Goal: Task Accomplishment & Management: Complete application form

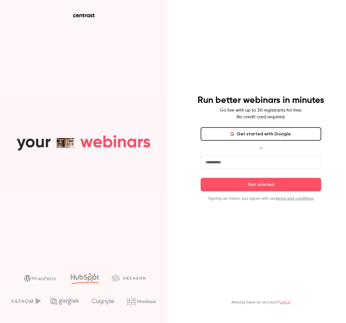
click at [256, 164] on input "email" at bounding box center [261, 161] width 121 height 13
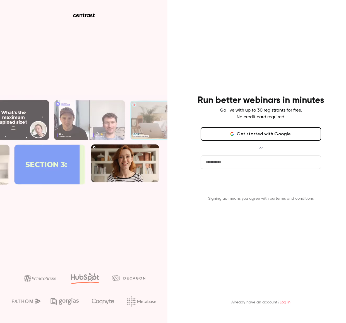
type input "**********"
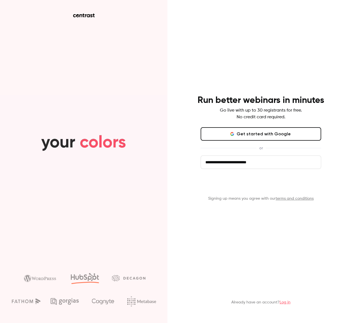
click at [262, 188] on button "Get started" at bounding box center [261, 184] width 121 height 13
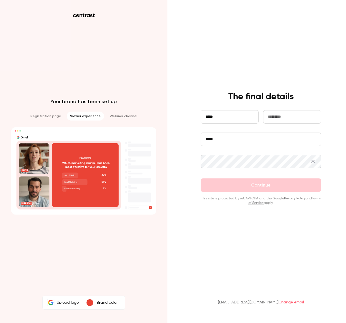
type input "*****"
type input "*******"
type input "**********"
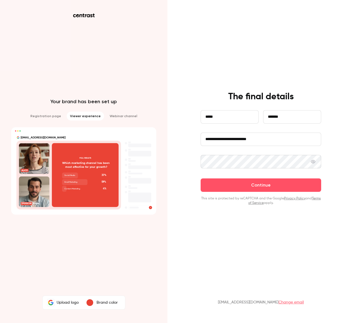
click at [154, 161] on div "**********" at bounding box center [173, 161] width 346 height 323
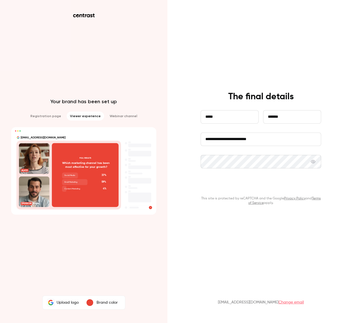
click at [249, 187] on button "Continue" at bounding box center [261, 184] width 121 height 13
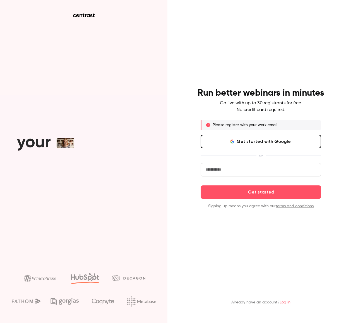
click at [227, 172] on input "email" at bounding box center [261, 169] width 121 height 13
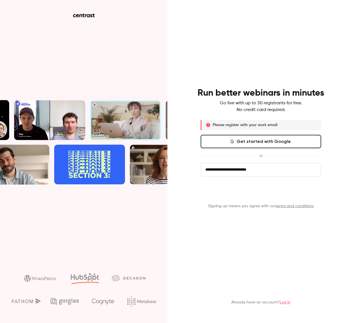
type input "**********"
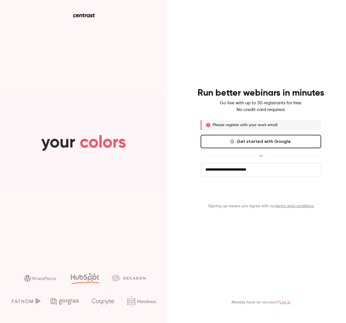
click at [244, 196] on button "Get started" at bounding box center [261, 191] width 121 height 13
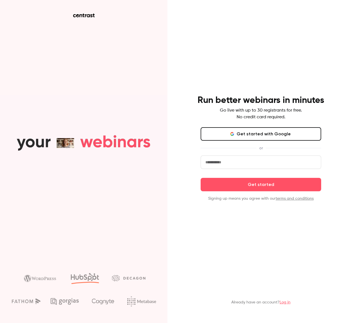
click at [247, 165] on input "email" at bounding box center [261, 161] width 121 height 13
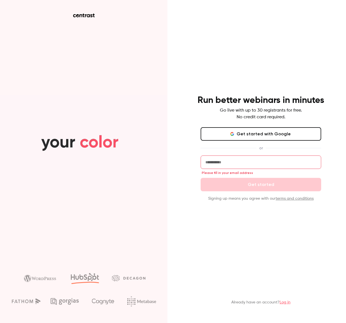
click at [245, 271] on main "Run better webinars in minutes Go live with up to 30 registrants for free. No c…" at bounding box center [261, 161] width 145 height 323
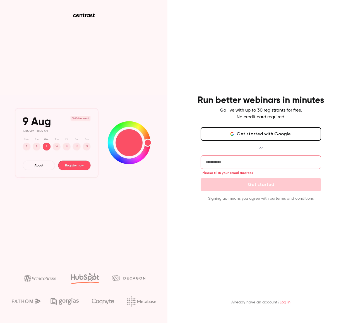
click at [241, 163] on input "email" at bounding box center [261, 161] width 121 height 13
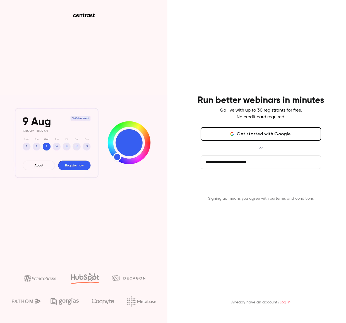
type input "**********"
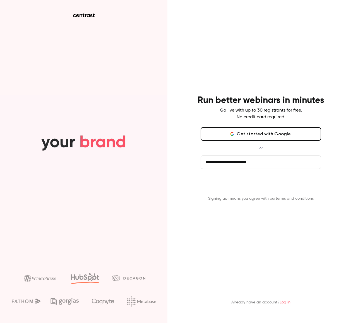
click at [255, 188] on button "Get started" at bounding box center [261, 184] width 121 height 13
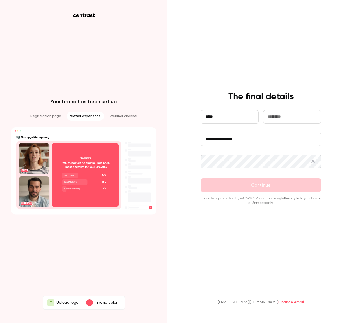
type input "*****"
type input "*******"
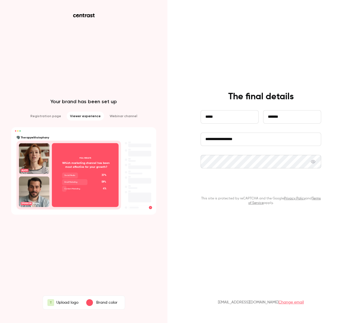
click at [235, 187] on button "Continue" at bounding box center [261, 184] width 121 height 13
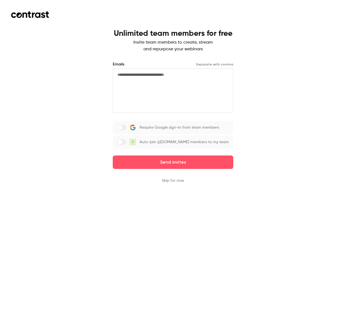
click at [166, 183] on button "Skip for now" at bounding box center [173, 181] width 22 height 6
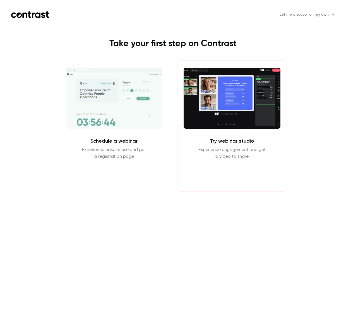
click at [223, 171] on button "Enter Studio" at bounding box center [232, 172] width 36 height 13
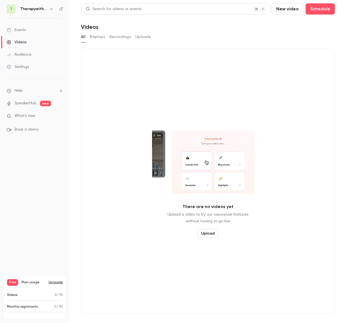
click at [272, 9] on button "New video" at bounding box center [288, 8] width 32 height 11
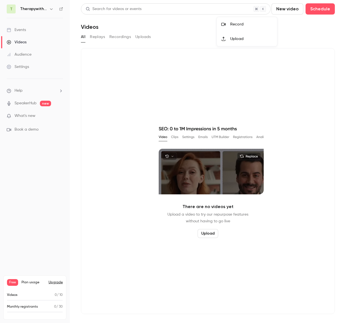
click at [234, 22] on div "Record" at bounding box center [251, 25] width 42 height 6
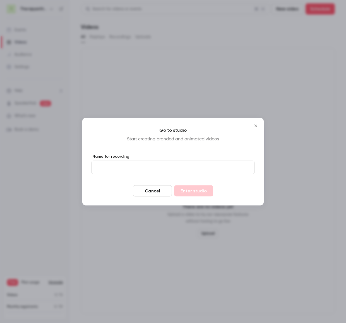
click at [185, 164] on input "Name for recording" at bounding box center [173, 166] width 164 height 13
type input "*****"
click at [200, 189] on button "Enter studio" at bounding box center [193, 190] width 39 height 11
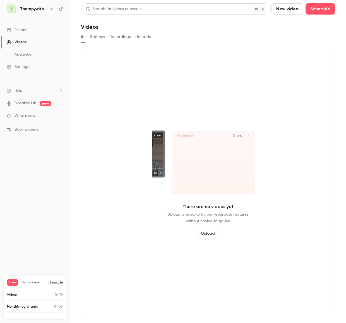
click at [40, 104] on span "new" at bounding box center [45, 104] width 11 height 6
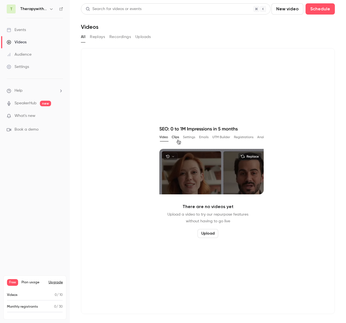
click at [32, 31] on link "Events" at bounding box center [35, 30] width 70 height 12
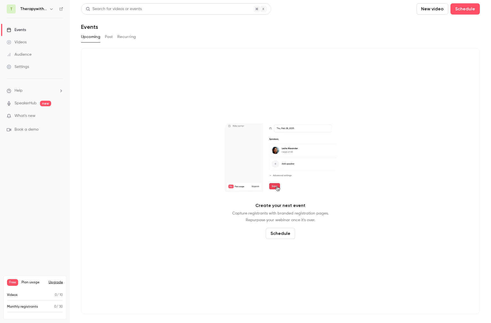
click at [24, 30] on div "Events" at bounding box center [16, 30] width 19 height 6
click at [51, 9] on icon "button" at bounding box center [51, 9] width 4 height 4
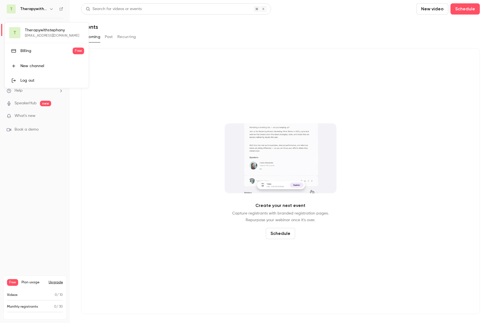
click at [54, 55] on link "Billing Free" at bounding box center [47, 51] width 84 height 16
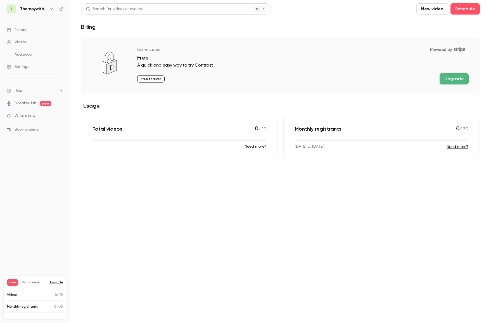
click at [50, 8] on icon "button" at bounding box center [51, 9] width 4 height 4
click at [32, 68] on div "New channel" at bounding box center [52, 66] width 64 height 6
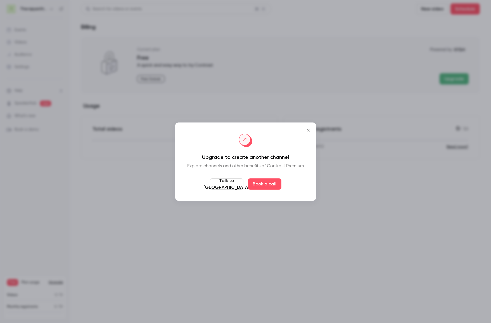
click at [308, 130] on icon "Close" at bounding box center [308, 130] width 3 height 3
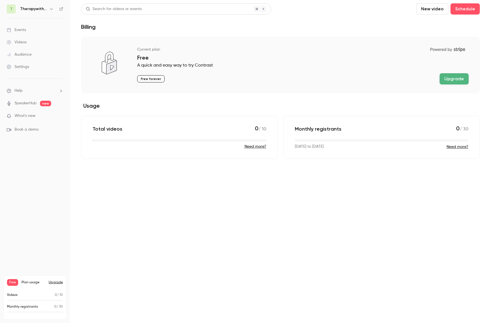
click at [211, 129] on div "Total videos 0 / 10" at bounding box center [179, 129] width 174 height 8
click at [18, 32] on div "Events" at bounding box center [16, 30] width 19 height 6
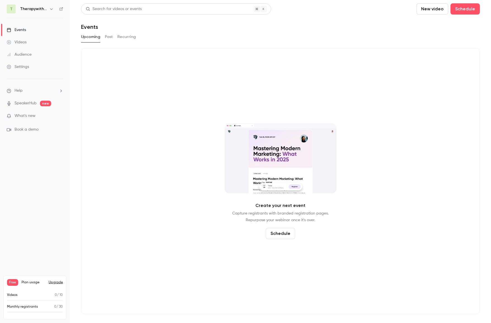
click at [280, 231] on button "Schedule" at bounding box center [280, 233] width 29 height 11
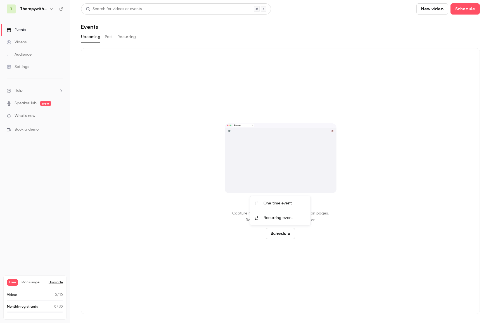
click at [271, 202] on div "One time event" at bounding box center [284, 203] width 42 height 6
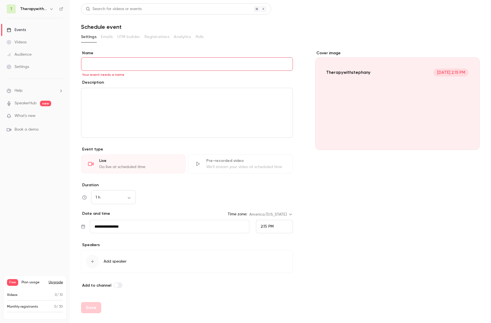
click at [265, 228] on span "2:15 PM" at bounding box center [267, 226] width 13 height 4
click at [269, 187] on div "2:30 PM" at bounding box center [274, 185] width 27 height 6
click at [116, 284] on span at bounding box center [116, 285] width 4 height 4
click at [193, 66] on input "Name" at bounding box center [187, 63] width 212 height 13
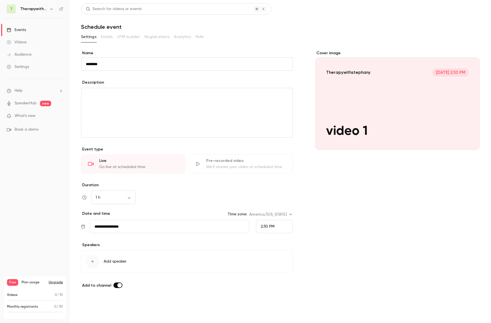
type input "*******"
click at [92, 308] on button "Save" at bounding box center [91, 307] width 20 height 11
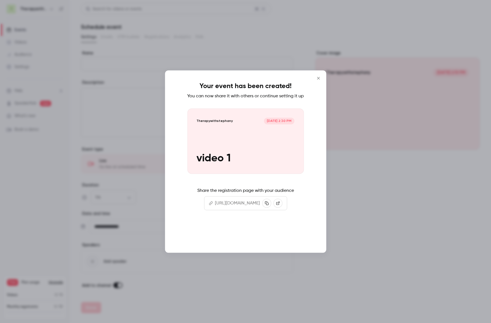
click at [249, 241] on button "Continue" at bounding box center [246, 234] width 56 height 13
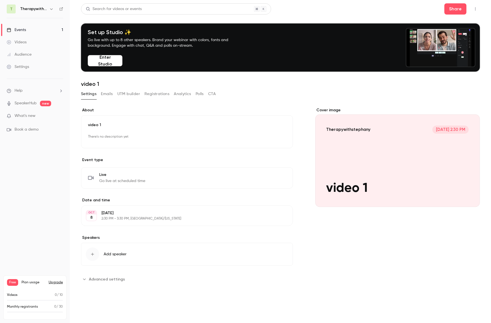
click at [101, 63] on button "Enter Studio" at bounding box center [105, 60] width 35 height 11
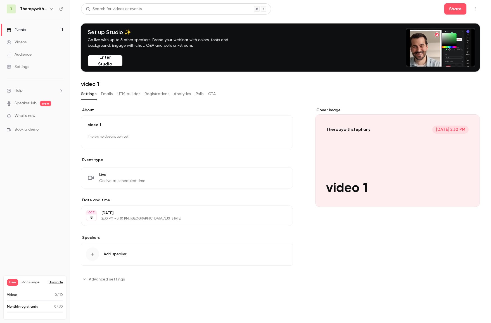
click at [109, 61] on button "Enter Studio" at bounding box center [105, 60] width 35 height 11
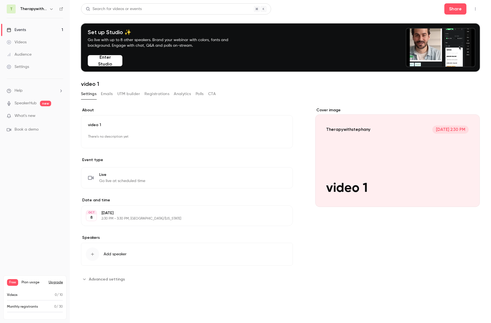
click at [113, 62] on button "Enter Studio" at bounding box center [105, 60] width 35 height 11
drag, startPoint x: 16, startPoint y: 82, endPoint x: 227, endPoint y: 276, distance: 286.2
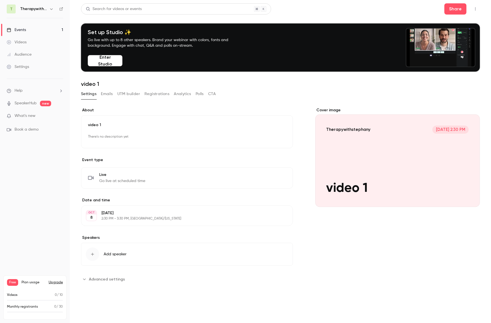
click at [227, 276] on section "**********" at bounding box center [187, 278] width 212 height 9
click at [117, 61] on button "Enter Studio" at bounding box center [105, 60] width 35 height 11
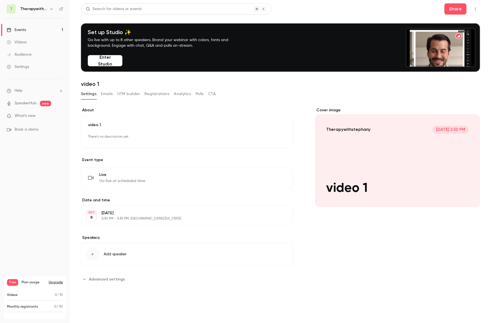
click at [116, 61] on button "Enter Studio" at bounding box center [105, 60] width 35 height 11
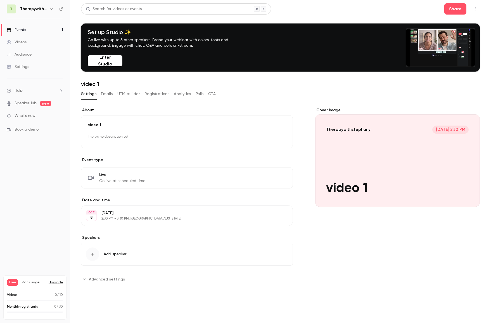
click at [116, 61] on button "Enter Studio" at bounding box center [105, 60] width 35 height 11
click at [54, 113] on div "What's new" at bounding box center [35, 116] width 56 height 6
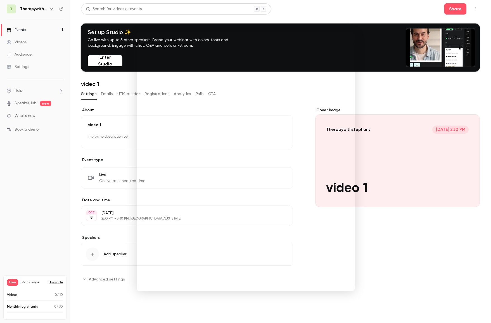
click at [346, 95] on div at bounding box center [245, 161] width 491 height 323
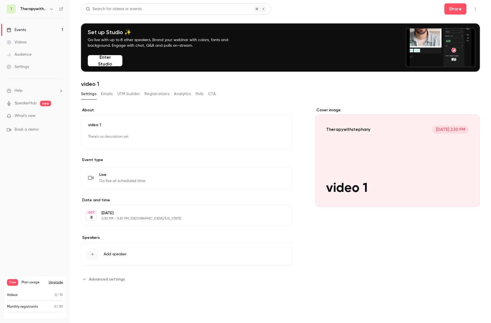
click at [110, 59] on button "Enter Studio" at bounding box center [105, 60] width 35 height 11
click at [31, 106] on link "SpeakerHub" at bounding box center [26, 103] width 22 height 6
click at [26, 41] on div "Videos" at bounding box center [17, 42] width 20 height 6
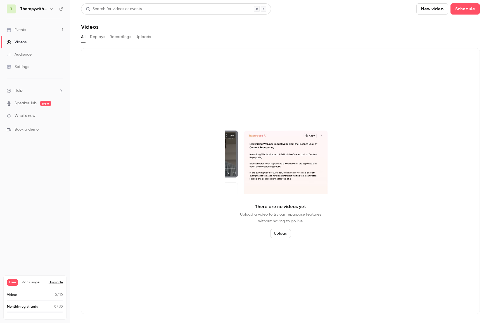
click at [98, 36] on button "Replays" at bounding box center [97, 36] width 15 height 9
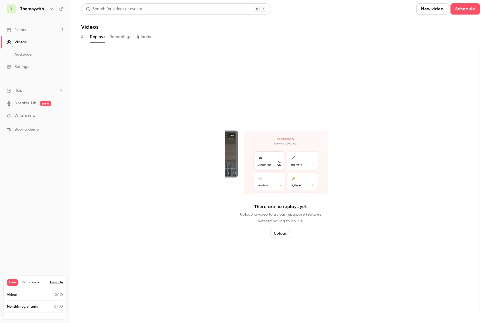
click at [125, 38] on button "Recordings" at bounding box center [120, 36] width 22 height 9
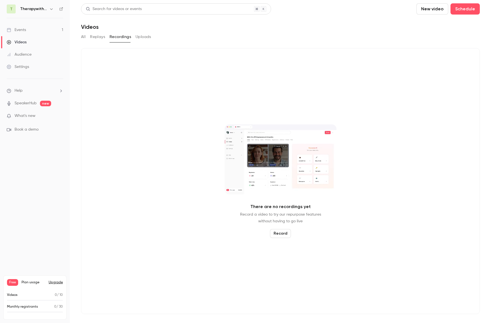
click at [416, 11] on button "New video" at bounding box center [432, 8] width 32 height 11
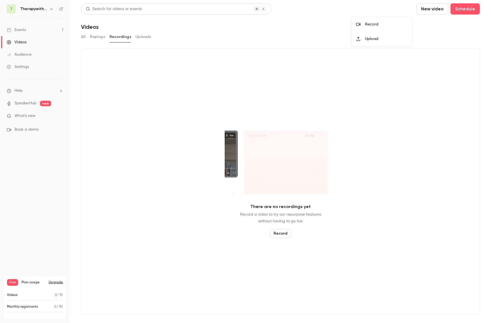
click at [373, 27] on div "Record" at bounding box center [386, 25] width 42 height 6
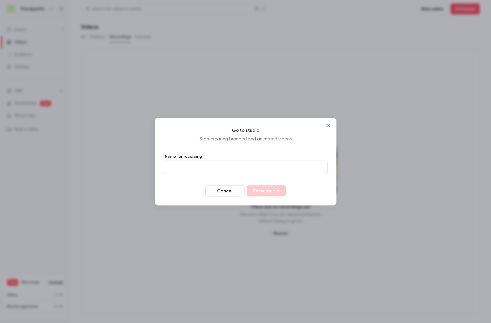
click at [225, 169] on input "Name for recording" at bounding box center [246, 166] width 164 height 13
type input "*******"
click at [260, 187] on button "Enter studio" at bounding box center [266, 190] width 39 height 11
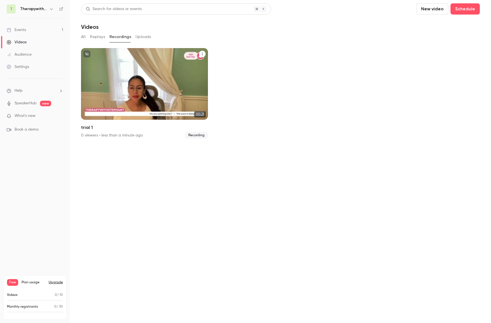
click at [141, 88] on div "Therapywithstephany Oct 8 trial 1" at bounding box center [144, 83] width 127 height 71
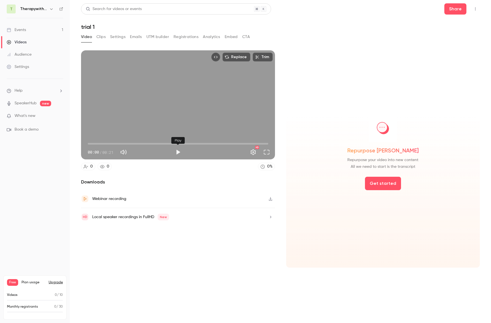
click at [177, 151] on button "Play" at bounding box center [177, 151] width 11 height 11
type input "****"
click at [137, 38] on button "Emails" at bounding box center [136, 36] width 12 height 9
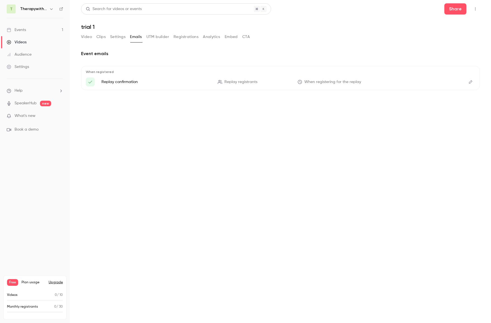
click at [245, 39] on button "CTA" at bounding box center [246, 36] width 8 height 9
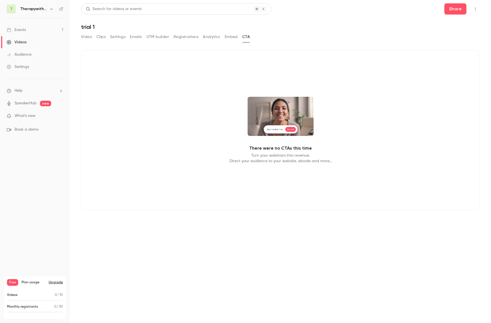
click at [229, 37] on button "Embed" at bounding box center [231, 36] width 13 height 9
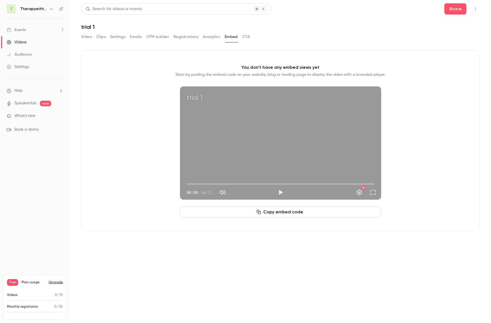
click at [86, 36] on button "Video" at bounding box center [86, 36] width 11 height 9
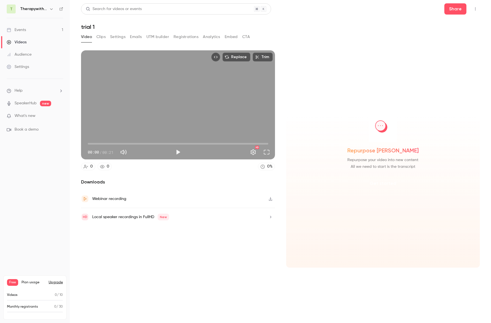
click at [379, 183] on button "Get started" at bounding box center [383, 183] width 36 height 13
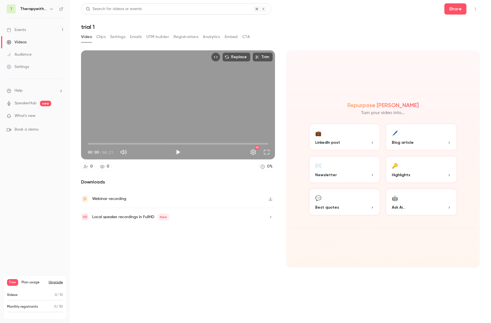
click at [425, 172] on p "Highlights" at bounding box center [421, 175] width 59 height 6
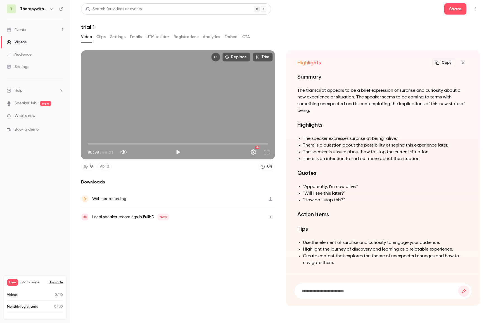
click at [463, 64] on icon "button" at bounding box center [462, 62] width 7 height 4
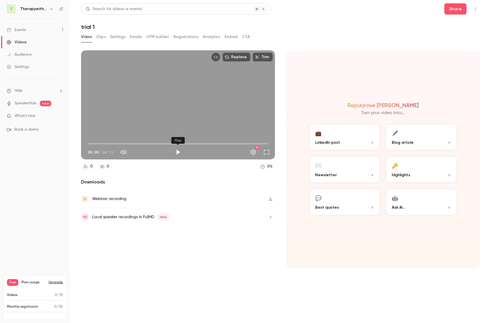
click at [178, 153] on button "Play" at bounding box center [177, 151] width 11 height 11
click at [266, 152] on button "Full screen" at bounding box center [266, 151] width 11 height 11
type input "****"
